Goal: Task Accomplishment & Management: Manage account settings

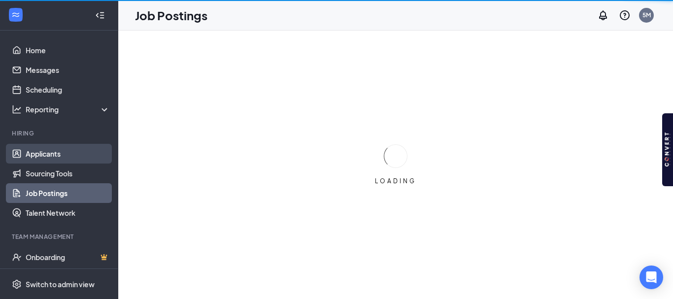
click at [55, 153] on link "Applicants" at bounding box center [68, 154] width 84 height 20
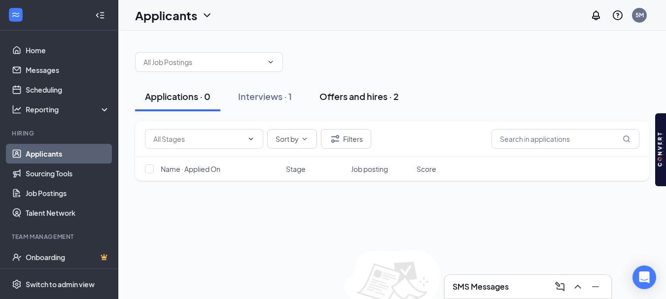
click at [355, 100] on div "Offers and hires · 2" at bounding box center [358, 96] width 79 height 12
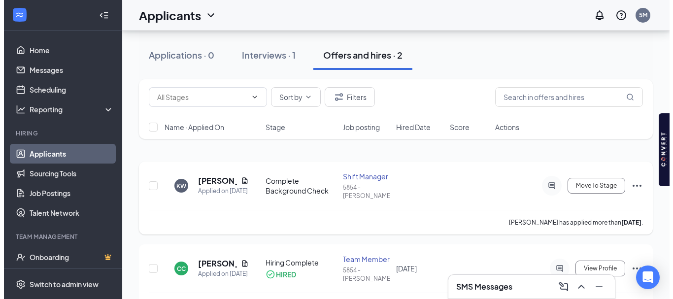
scroll to position [44, 0]
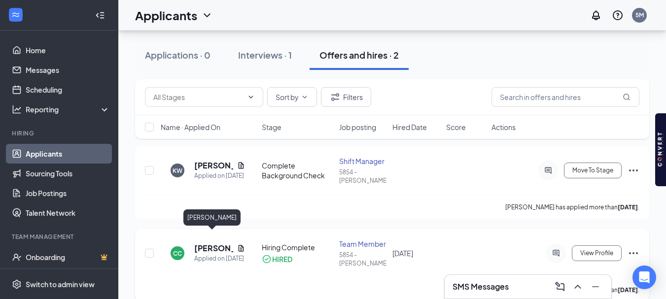
click at [211, 243] on h5 "[PERSON_NAME]" at bounding box center [213, 248] width 39 height 11
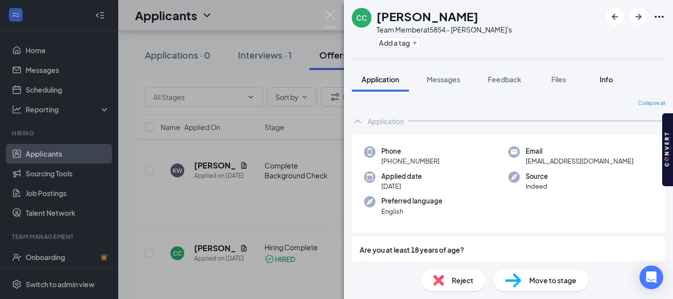
click at [607, 77] on span "Info" at bounding box center [606, 79] width 13 height 9
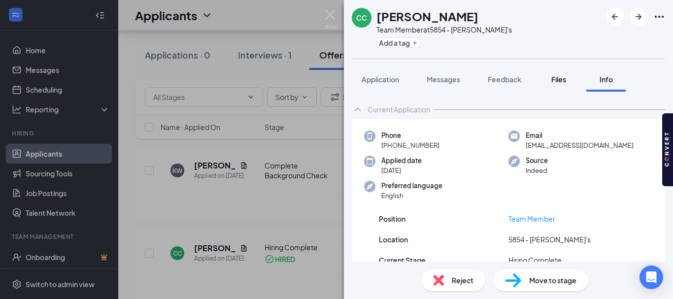
click at [560, 78] on span "Files" at bounding box center [559, 79] width 15 height 9
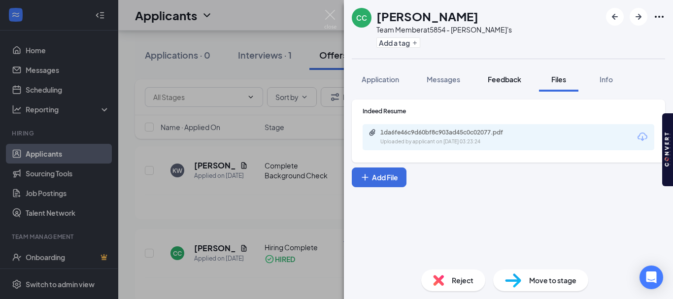
click at [502, 80] on span "Feedback" at bounding box center [505, 79] width 34 height 9
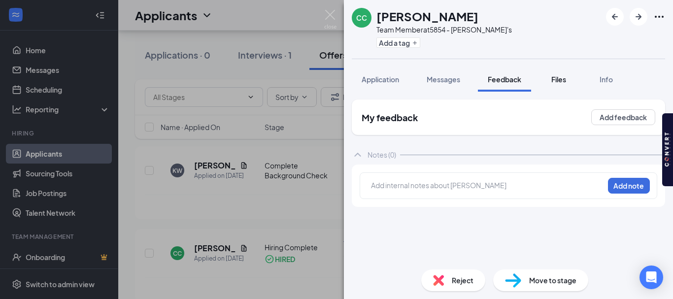
click at [559, 78] on span "Files" at bounding box center [559, 79] width 15 height 9
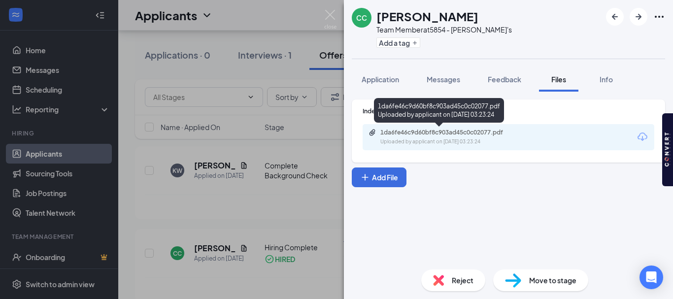
click at [455, 133] on div "1da6fe46c9d60bf8c903ad45c0c02077.pdf" at bounding box center [449, 133] width 138 height 8
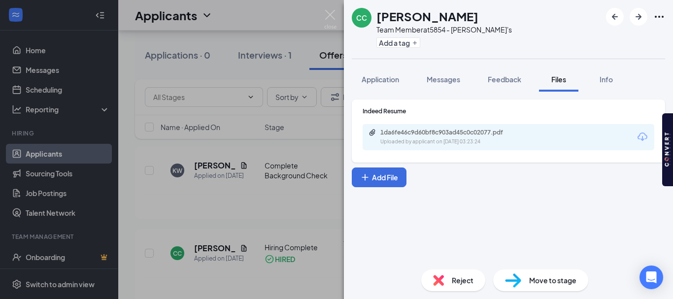
click at [297, 47] on div "CC [PERSON_NAME] Team Member at 5854 - [PERSON_NAME]'s Add a tag Application Me…" at bounding box center [336, 149] width 673 height 299
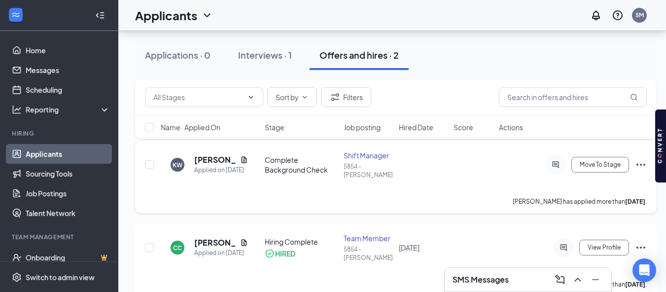
scroll to position [52, 0]
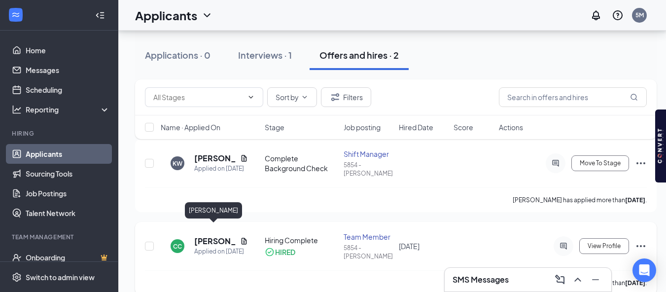
click at [214, 236] on h5 "[PERSON_NAME]" at bounding box center [215, 241] width 42 height 11
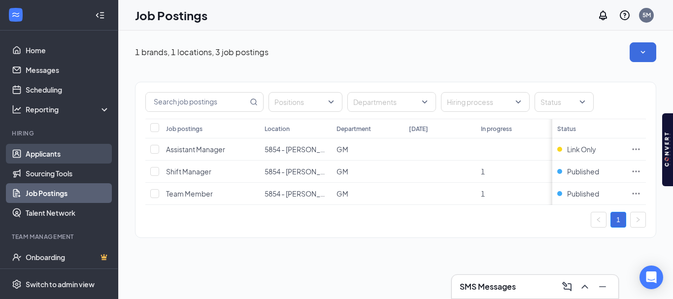
click at [60, 154] on link "Applicants" at bounding box center [68, 154] width 84 height 20
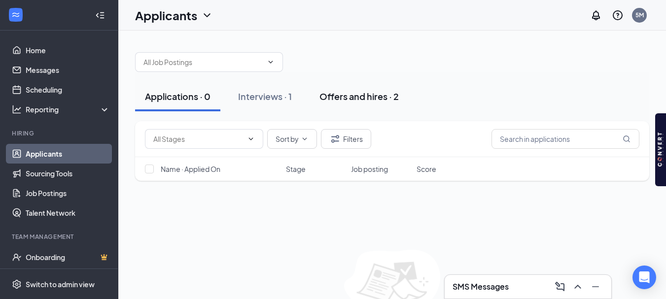
drag, startPoint x: 200, startPoint y: 105, endPoint x: 371, endPoint y: 98, distance: 171.2
click at [371, 98] on div "Offers and hires · 2" at bounding box center [358, 96] width 79 height 12
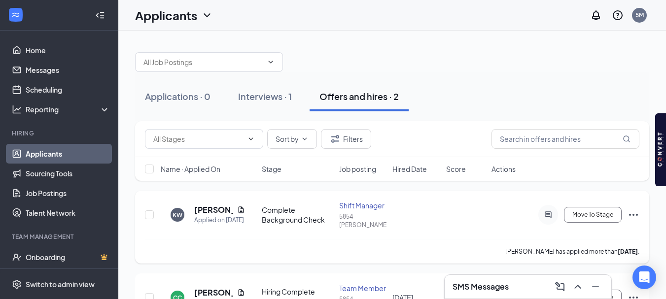
scroll to position [44, 0]
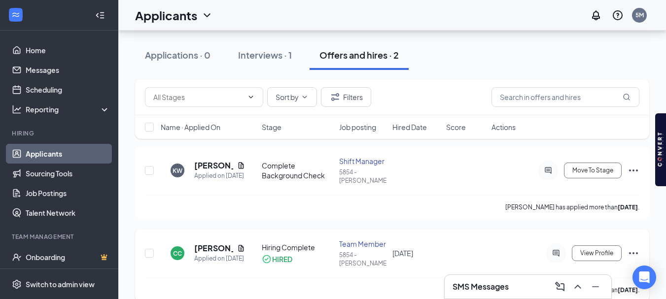
click at [627, 247] on icon "Ellipses" at bounding box center [633, 253] width 12 height 12
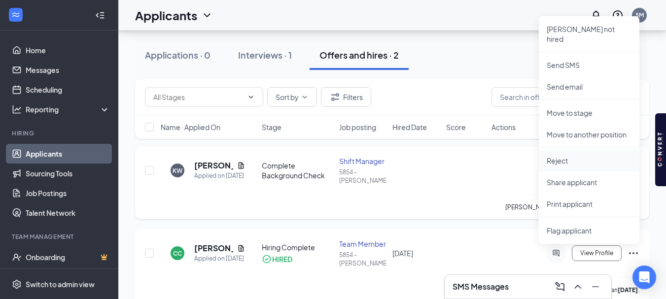
click at [582, 156] on p "Reject" at bounding box center [589, 161] width 85 height 10
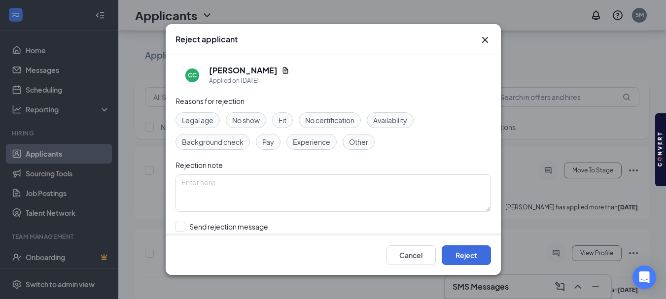
click at [354, 143] on span "Other" at bounding box center [358, 142] width 19 height 11
click at [230, 190] on textarea at bounding box center [332, 192] width 315 height 37
type textarea "e"
type textarea "d"
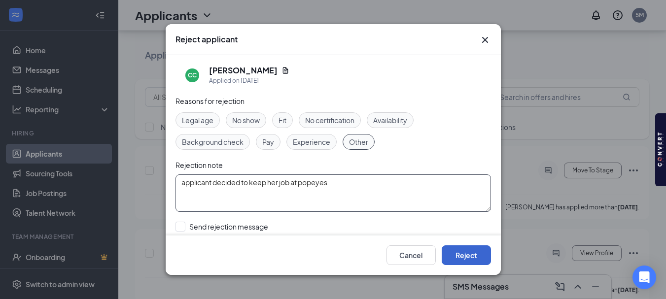
type textarea "applicant decided to keep her job at popeyes"
click at [471, 257] on button "Reject" at bounding box center [466, 255] width 49 height 20
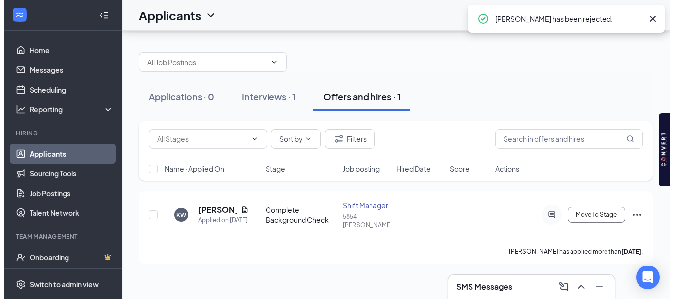
scroll to position [0, 0]
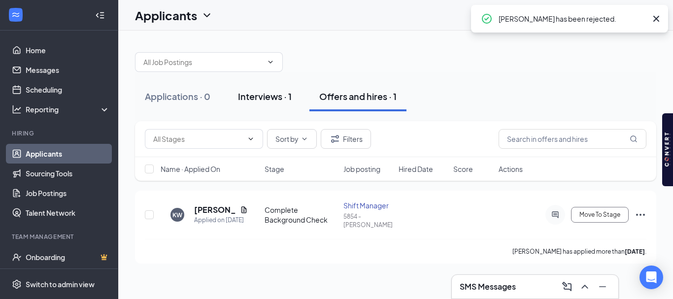
click at [275, 95] on div "Interviews · 1" at bounding box center [265, 96] width 54 height 12
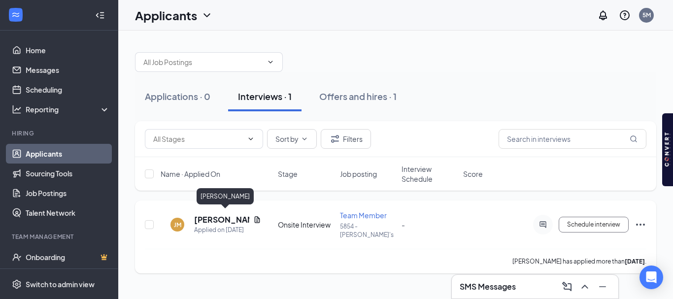
click at [210, 217] on h5 "Jacob Medrano" at bounding box center [221, 219] width 55 height 11
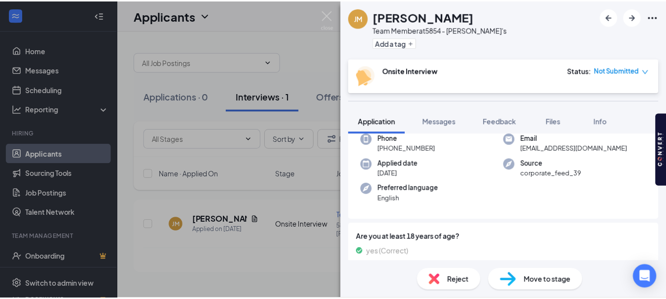
scroll to position [148, 0]
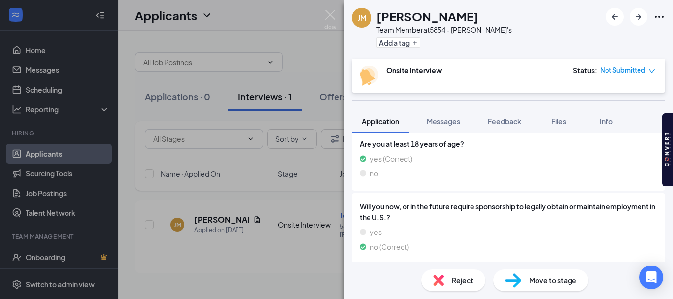
click at [566, 278] on span "Move to stage" at bounding box center [552, 280] width 47 height 11
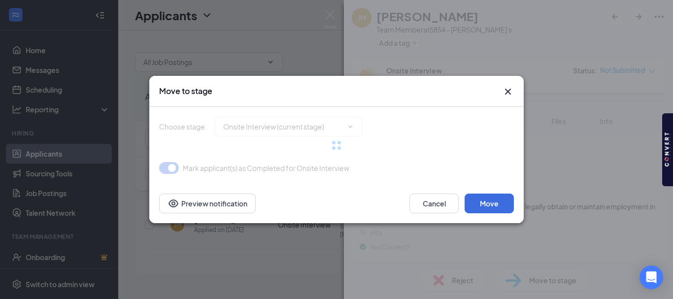
type input "Complete Formal Application (next stage)"
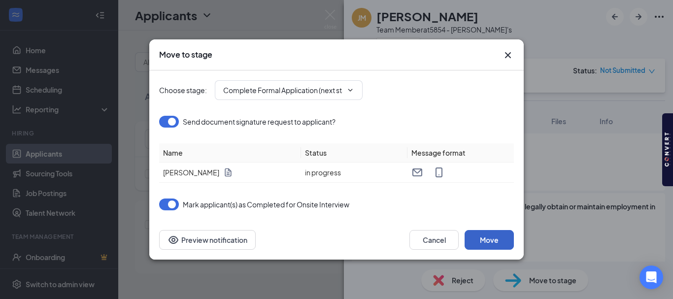
click at [494, 241] on button "Move" at bounding box center [489, 240] width 49 height 20
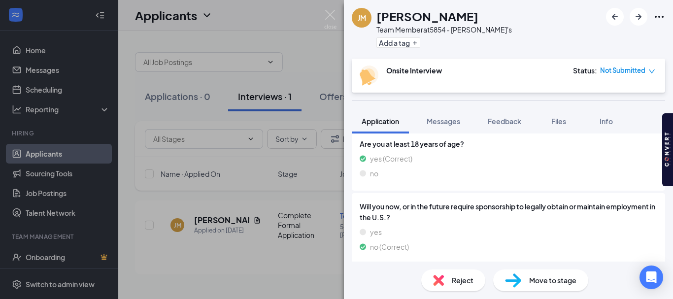
click at [620, 69] on span "Not Submitted" at bounding box center [622, 71] width 45 height 10
click at [327, 265] on div "JM Jacob Medrano Team Member at 5854 - Arby's Add a tag Onsite Interview Status…" at bounding box center [336, 149] width 673 height 299
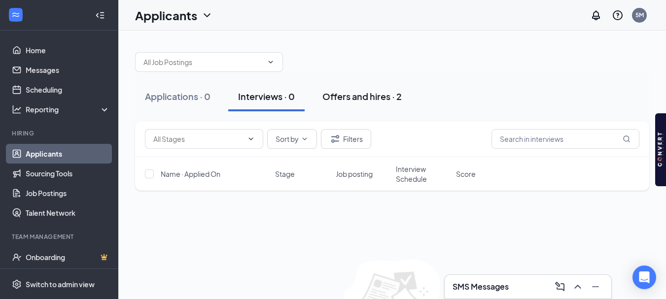
click at [346, 95] on div "Offers and hires · 2" at bounding box center [361, 96] width 79 height 12
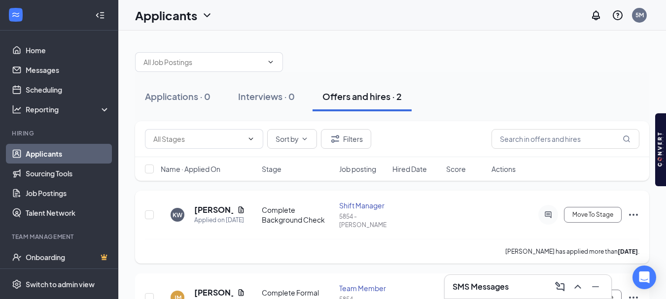
scroll to position [43, 0]
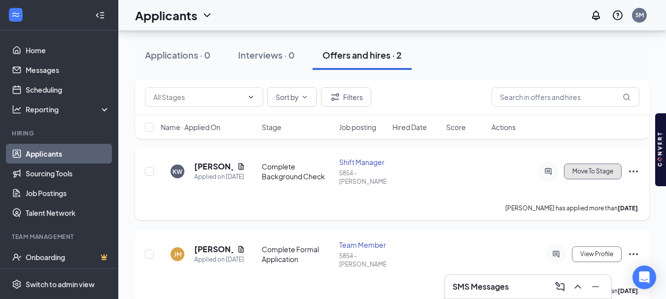
click at [575, 171] on button "Move To Stage" at bounding box center [593, 172] width 58 height 16
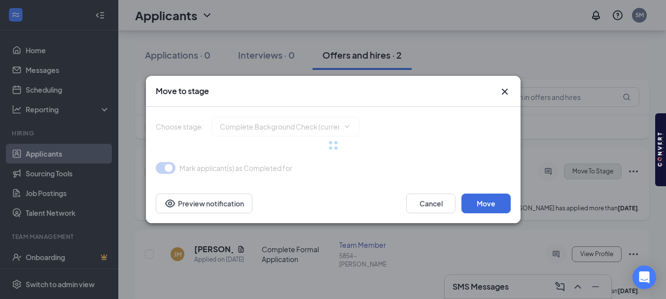
type input "Hiring Complete (final stage)"
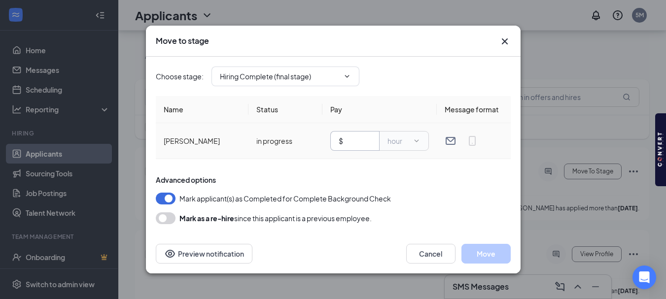
click at [360, 147] on span "$" at bounding box center [354, 141] width 49 height 20
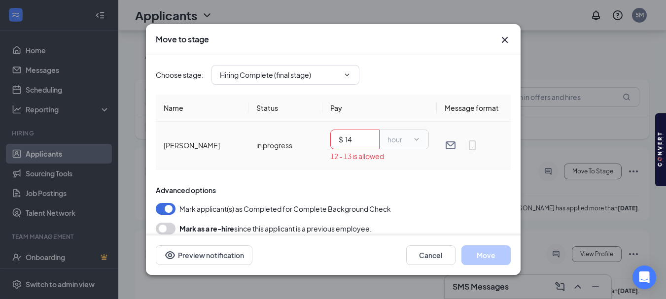
type input "1"
type input "0"
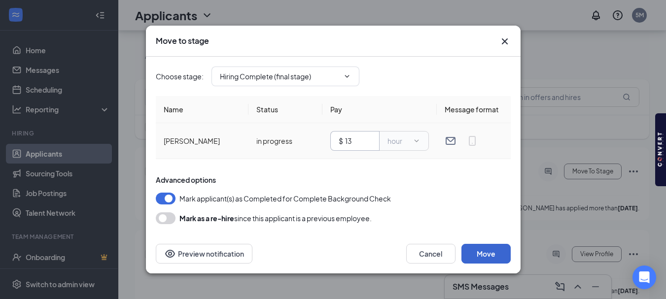
type input "13"
click at [497, 251] on button "Move" at bounding box center [485, 254] width 49 height 20
